Goal: Navigation & Orientation: Find specific page/section

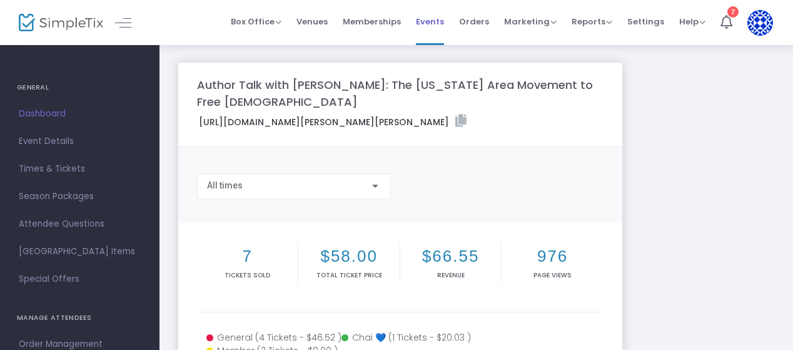
click at [429, 19] on span "Events" at bounding box center [430, 22] width 28 height 32
